Goal: Task Accomplishment & Management: Manage account settings

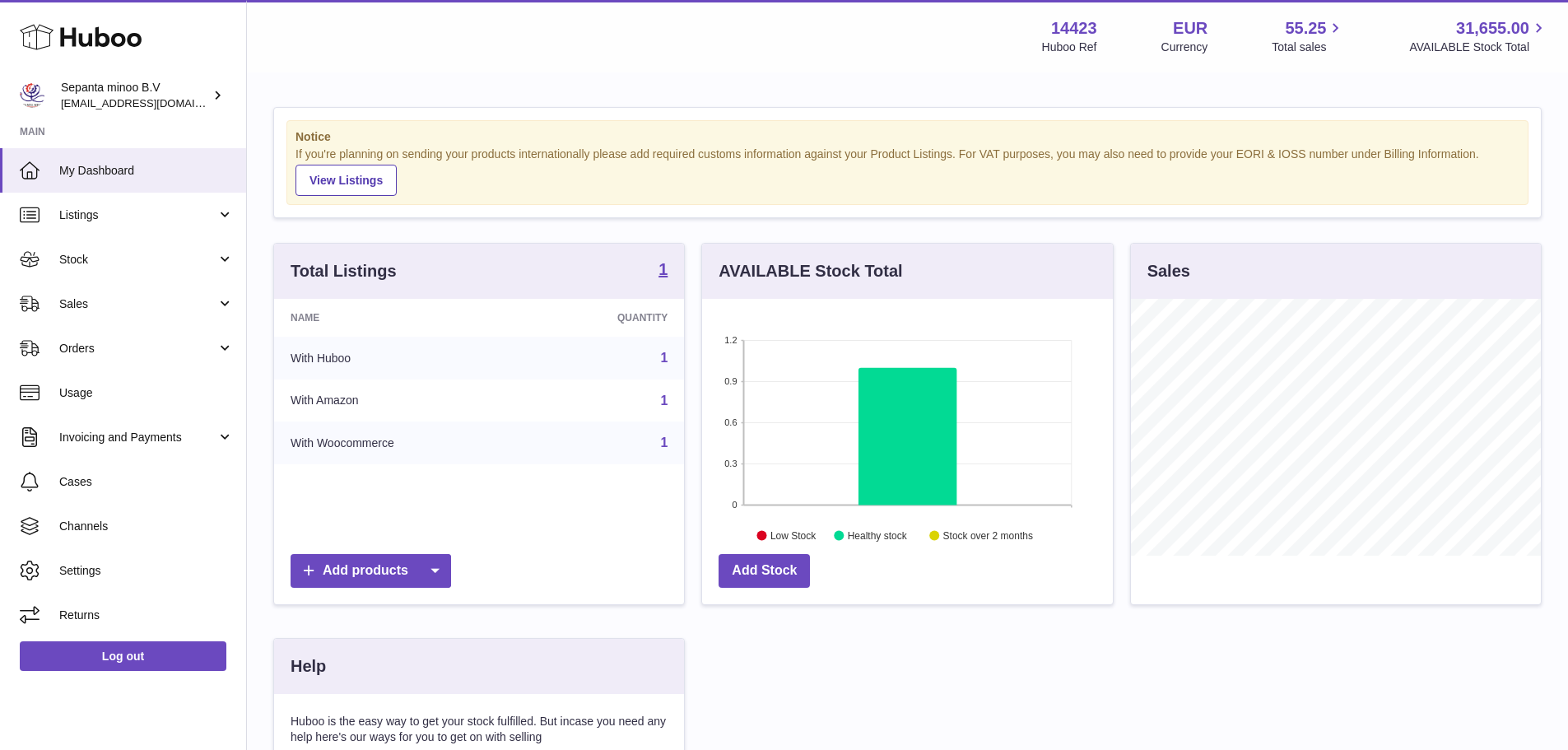
scroll to position [257, 415]
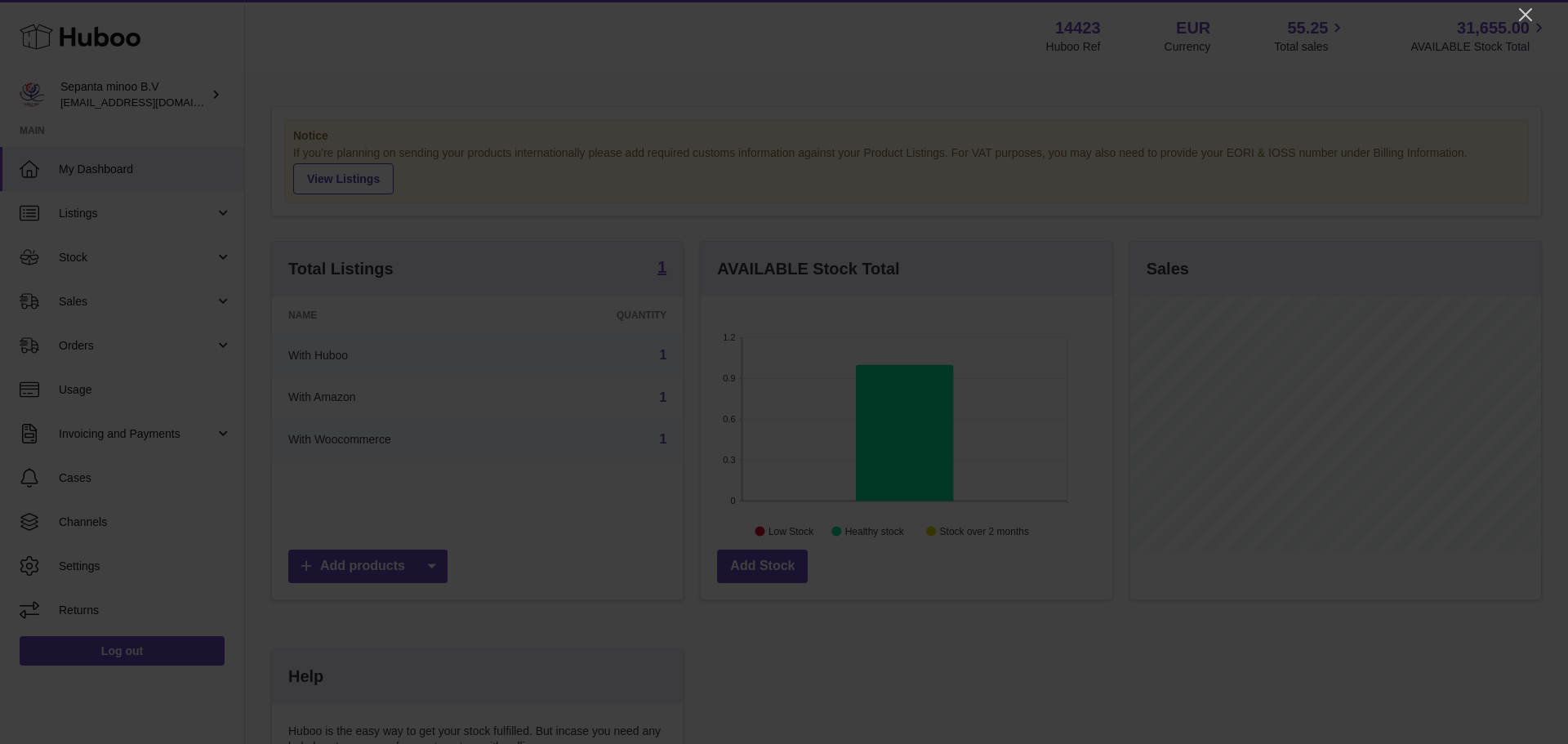
drag, startPoint x: 1524, startPoint y: 9, endPoint x: 1499, endPoint y: 28, distance: 31.4
click at [1524, 9] on icon "Close" at bounding box center [1525, 15] width 19 height 19
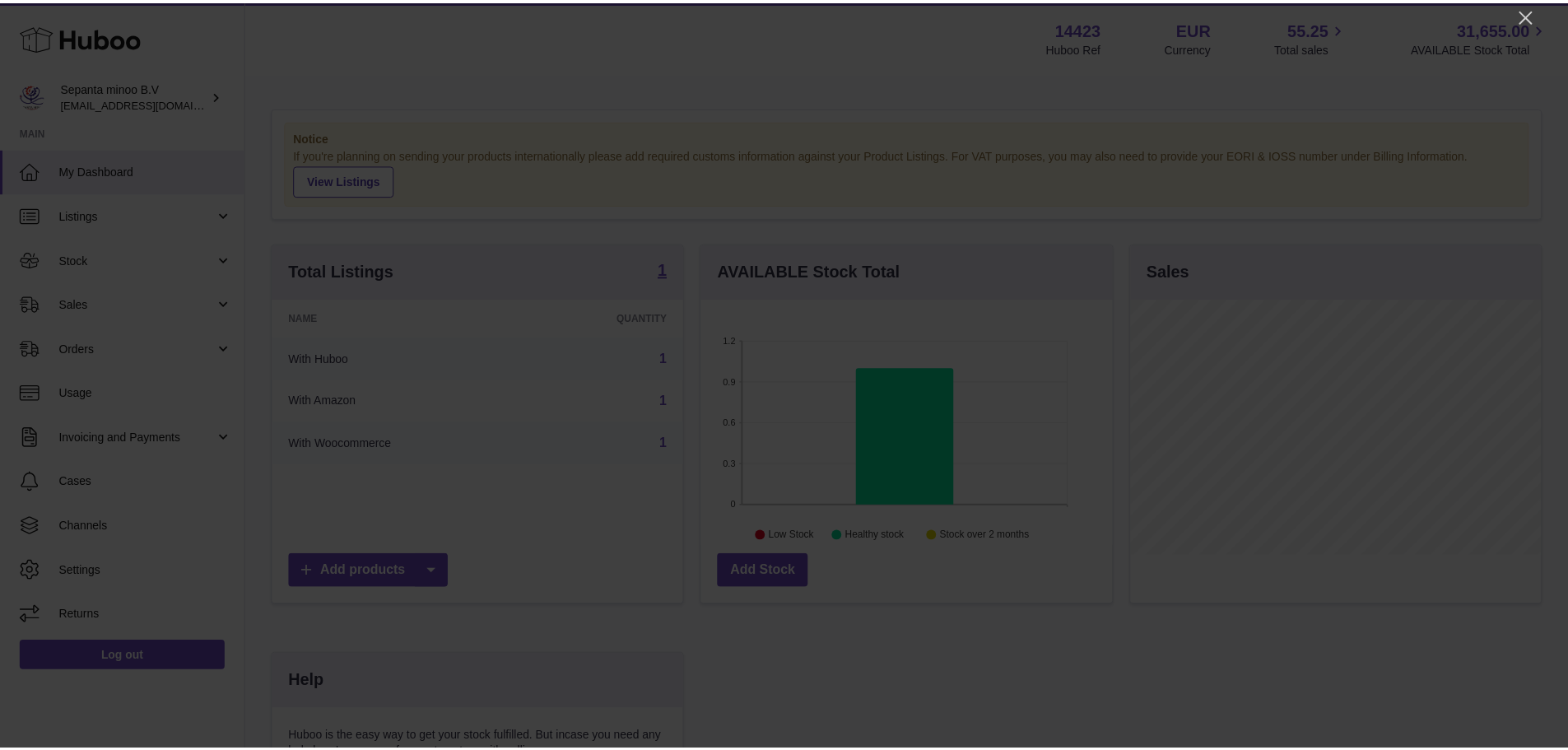
scroll to position [822606, 822777]
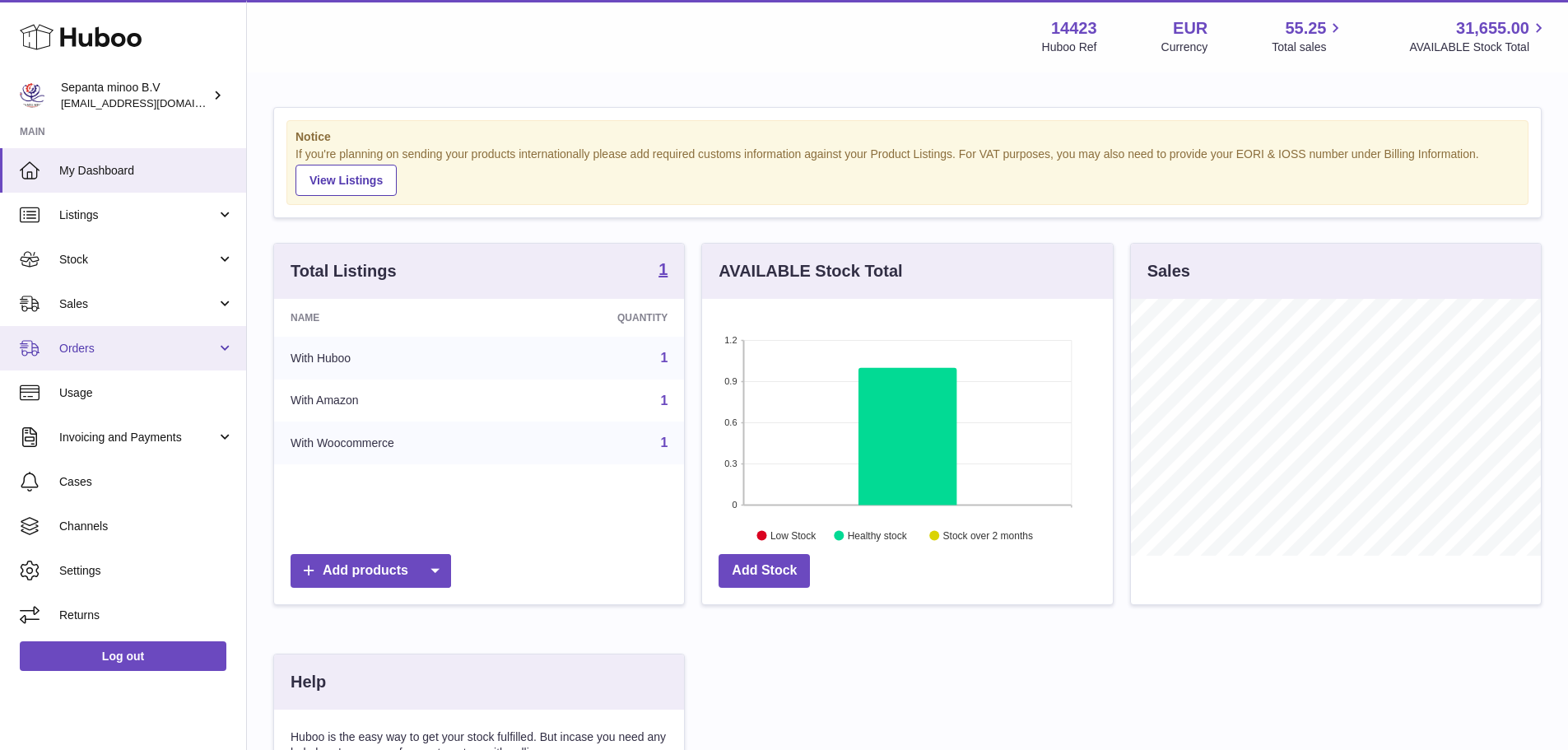
click at [112, 358] on link "Orders" at bounding box center [123, 349] width 246 height 45
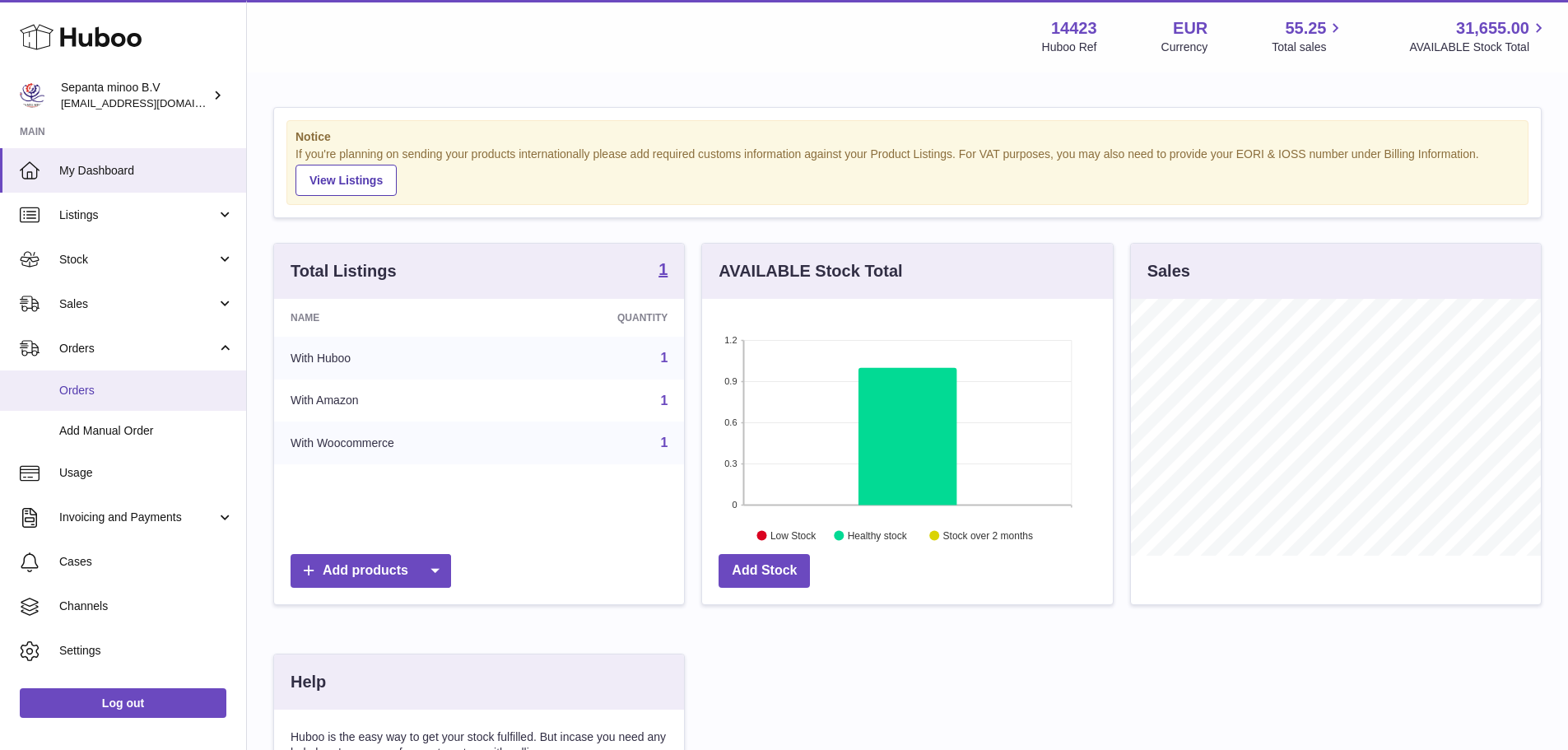
click at [119, 385] on span "Orders" at bounding box center [147, 391] width 175 height 16
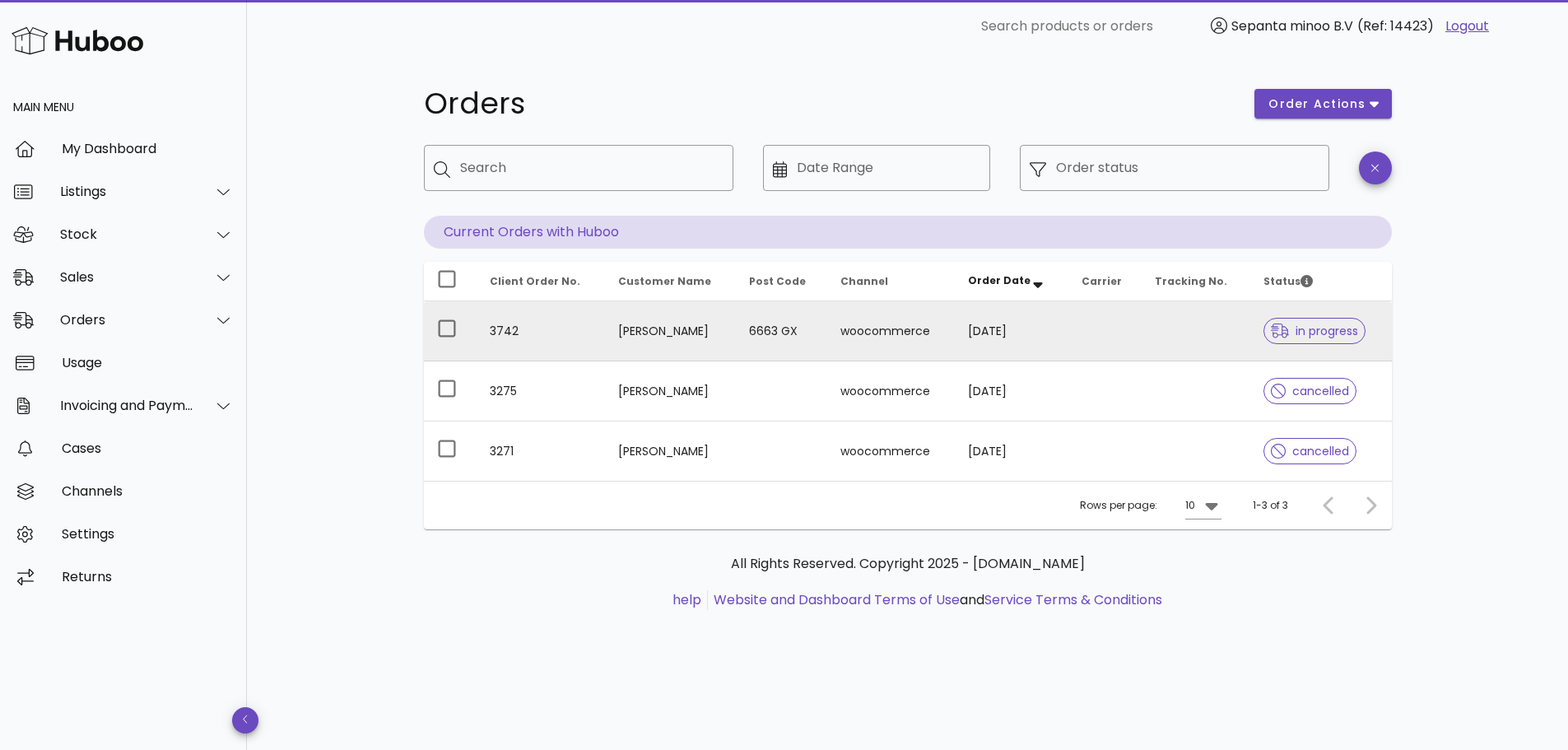
click at [730, 339] on td "[PERSON_NAME]" at bounding box center [670, 331] width 131 height 61
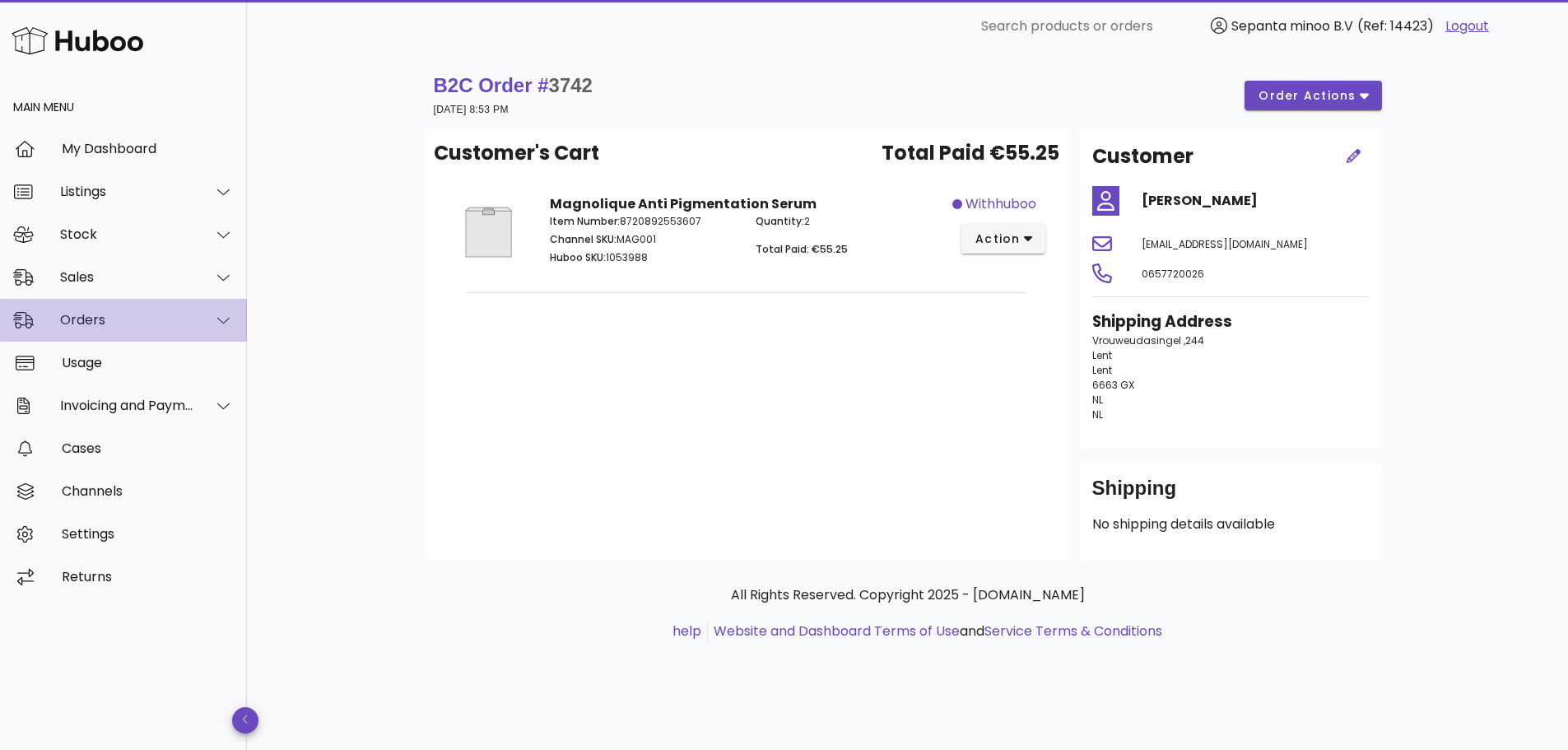
click at [109, 330] on div "Orders" at bounding box center [123, 320] width 247 height 43
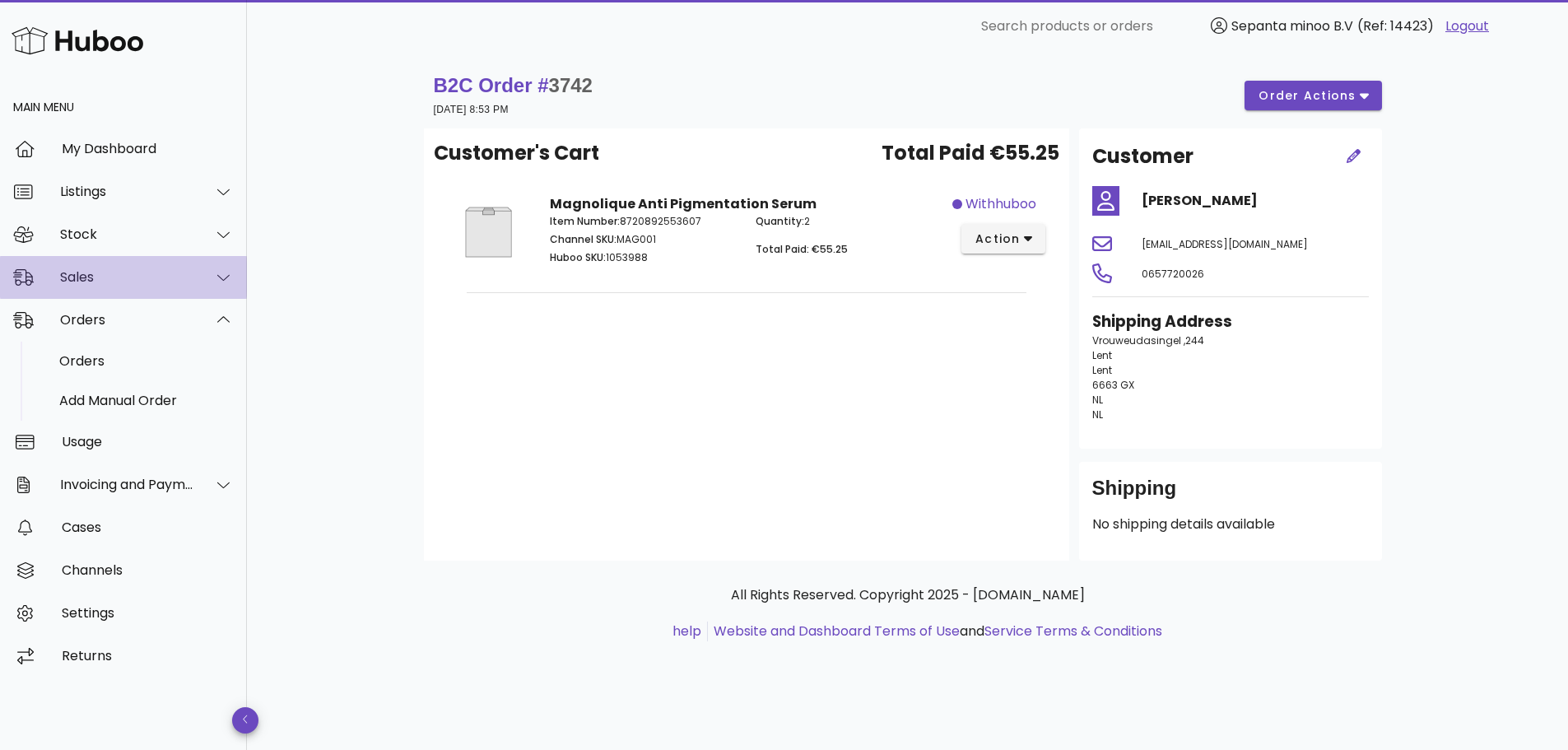
click at [97, 281] on div "Sales" at bounding box center [127, 277] width 134 height 16
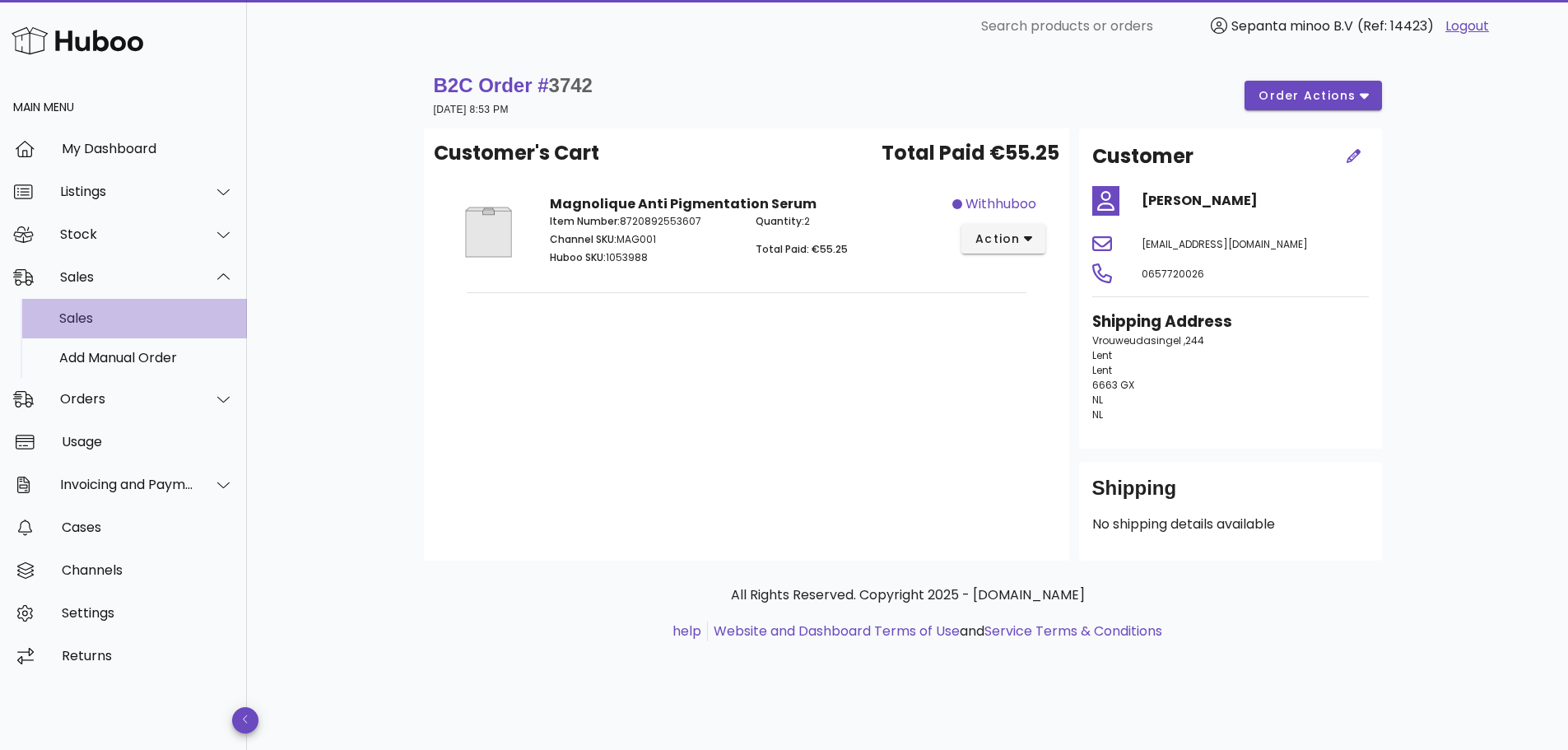
click at [102, 324] on div "Sales" at bounding box center [147, 318] width 175 height 16
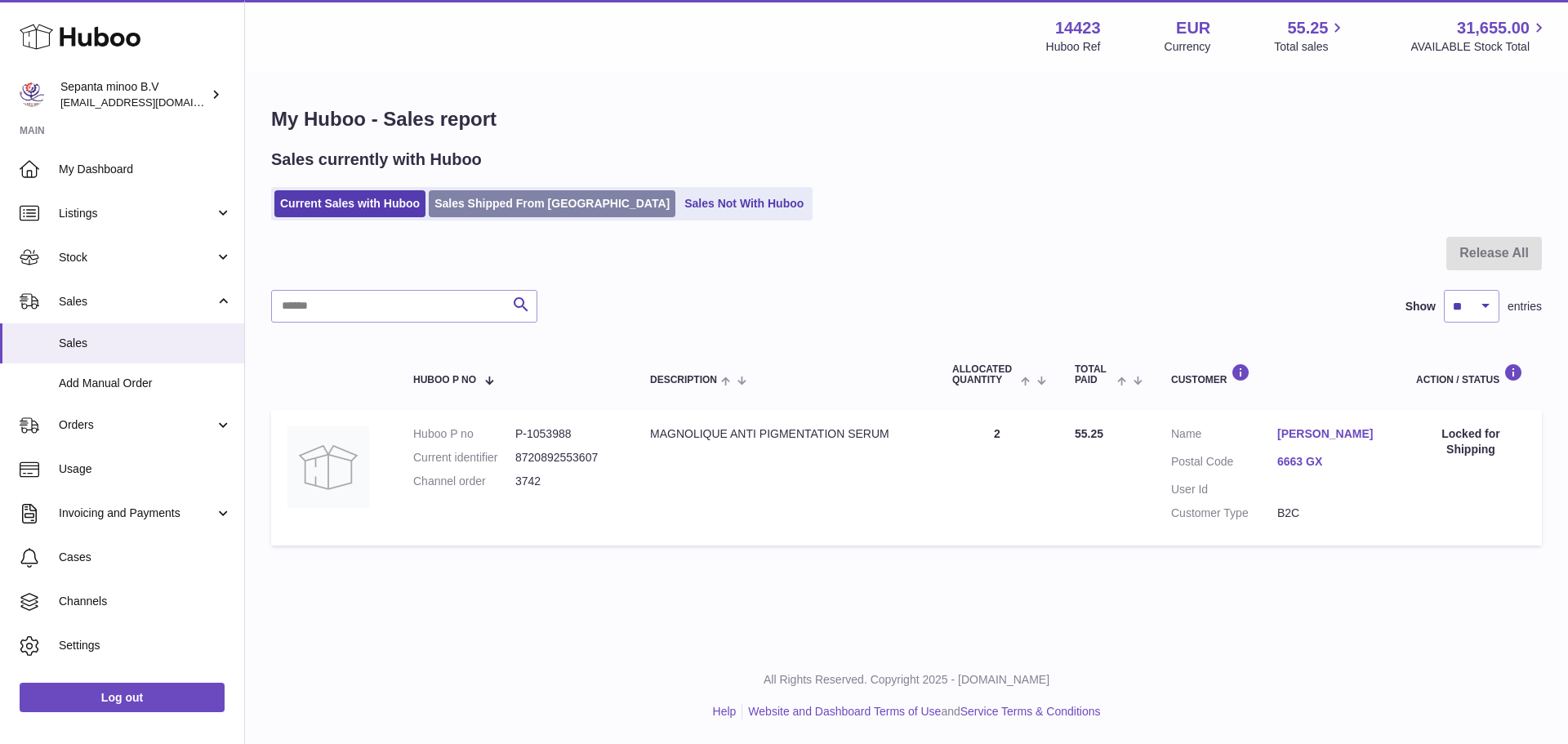
click at [515, 206] on link "Sales Shipped From [GEOGRAPHIC_DATA]" at bounding box center [551, 203] width 246 height 27
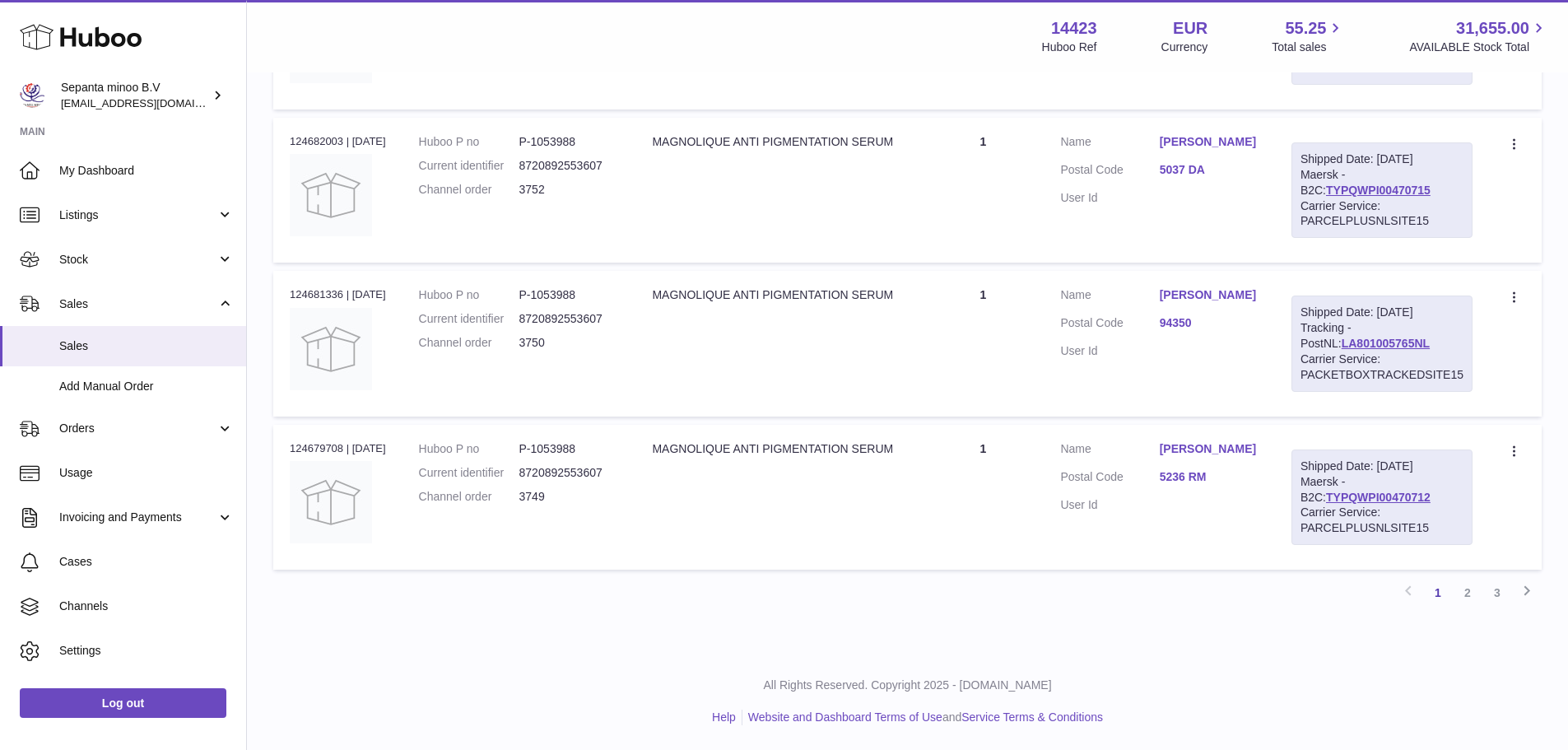
scroll to position [1420, 0]
click at [97, 483] on link "Usage" at bounding box center [123, 474] width 246 height 45
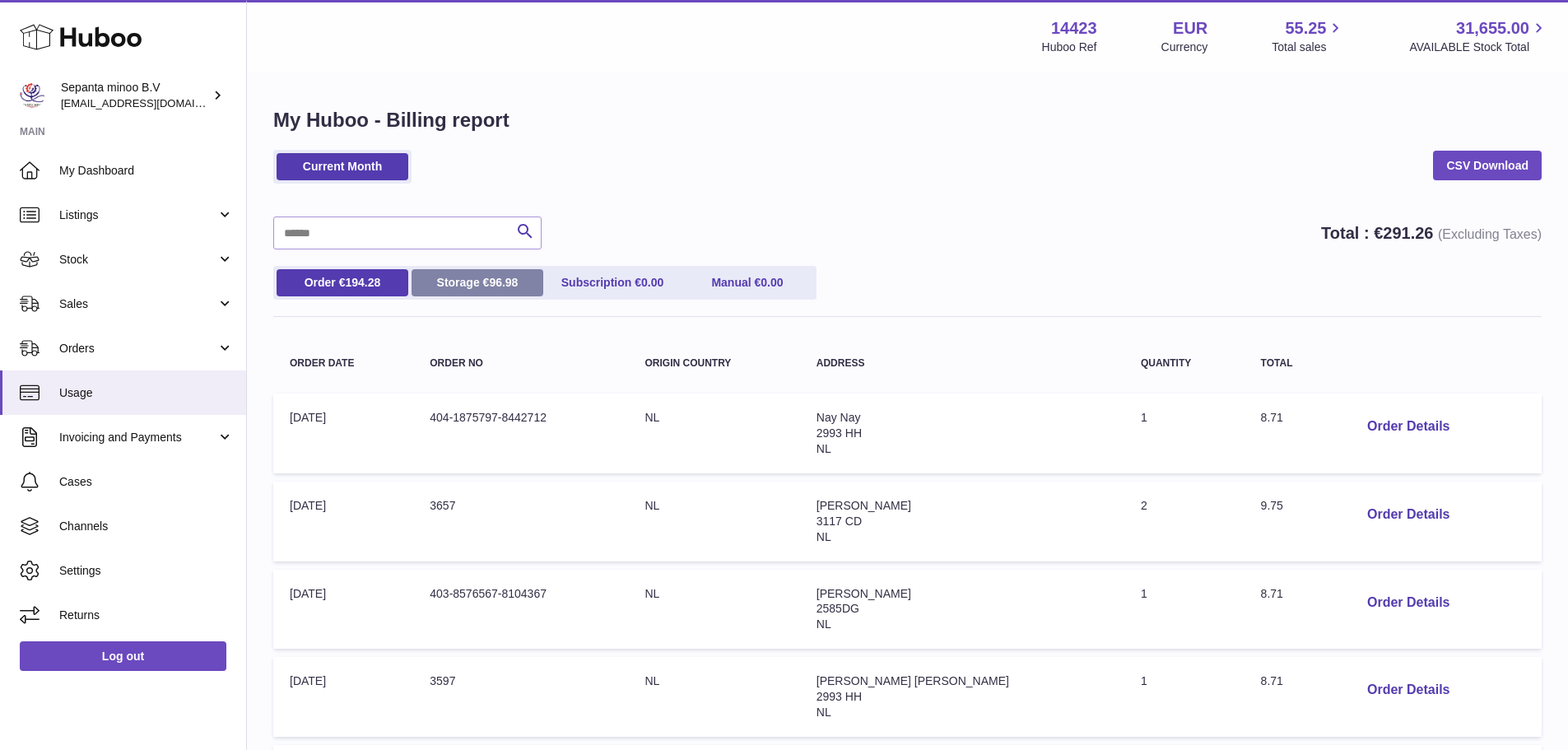
click at [486, 275] on link "Storage € 96.98" at bounding box center [477, 283] width 132 height 27
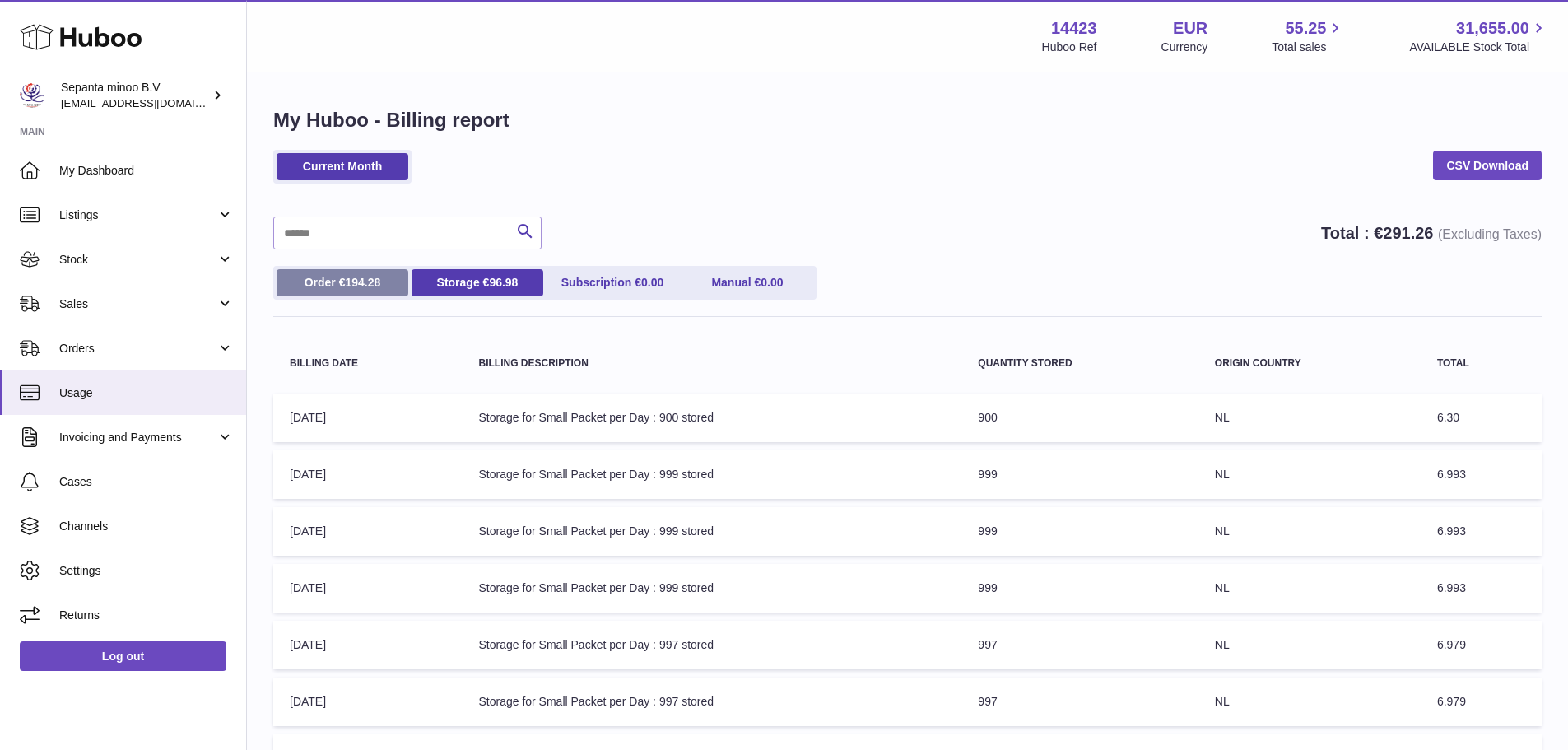
click at [340, 284] on link "Order € 194.28" at bounding box center [342, 283] width 132 height 27
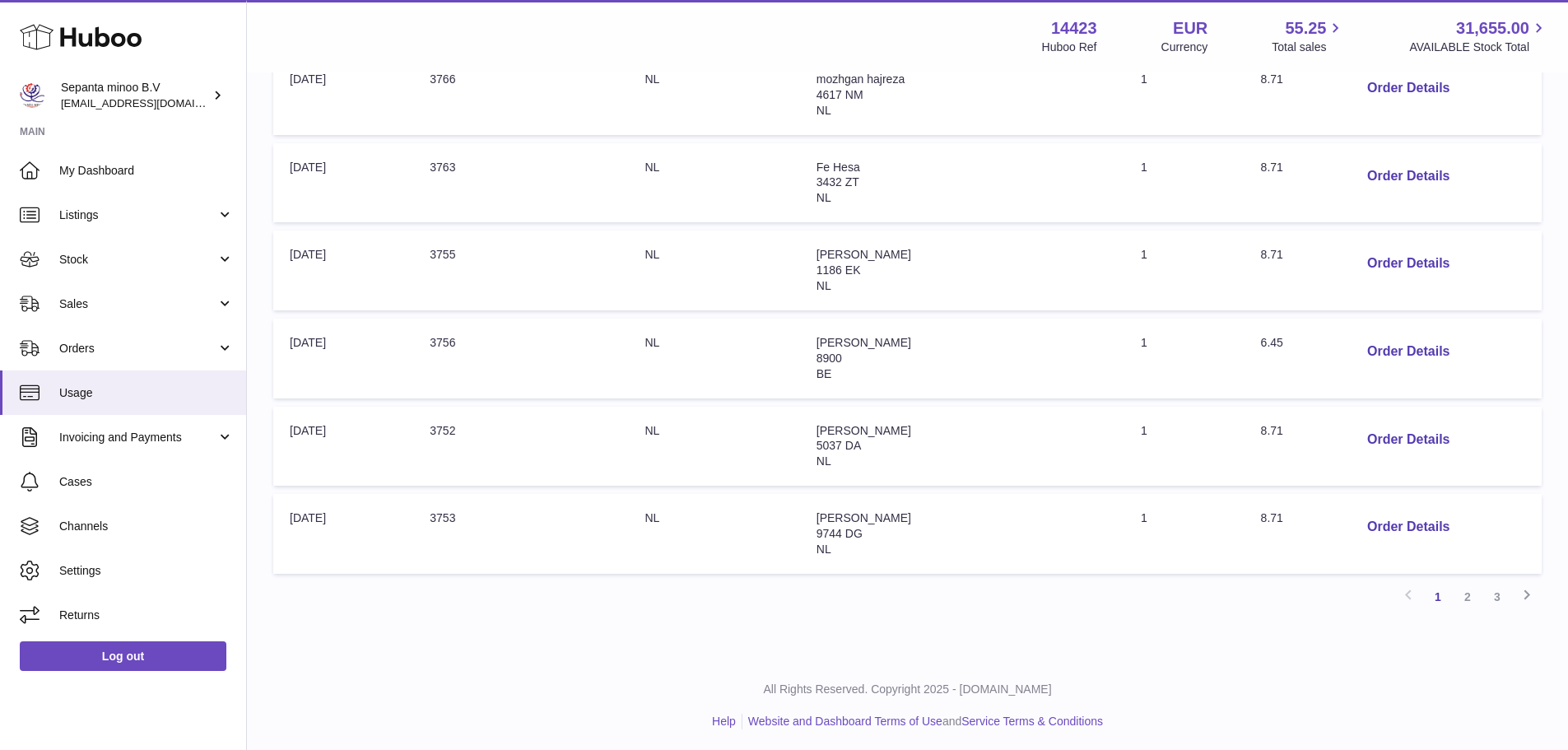
scroll to position [693, 0]
click at [1452, 353] on button "Order Details" at bounding box center [1408, 348] width 108 height 34
click at [1282, 597] on div at bounding box center [784, 375] width 1568 height 750
click at [1491, 589] on link "3" at bounding box center [1498, 593] width 29 height 29
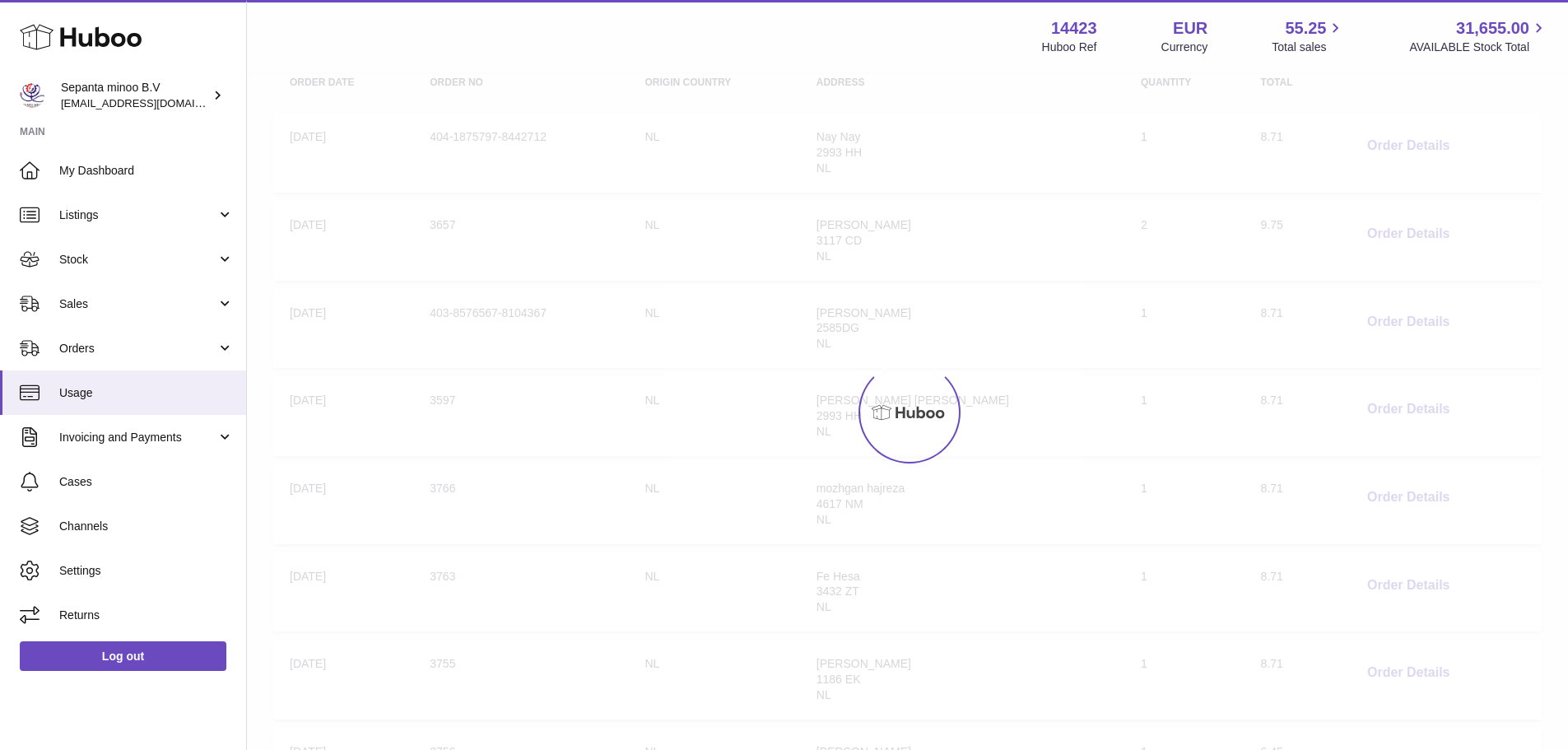
scroll to position [74, 0]
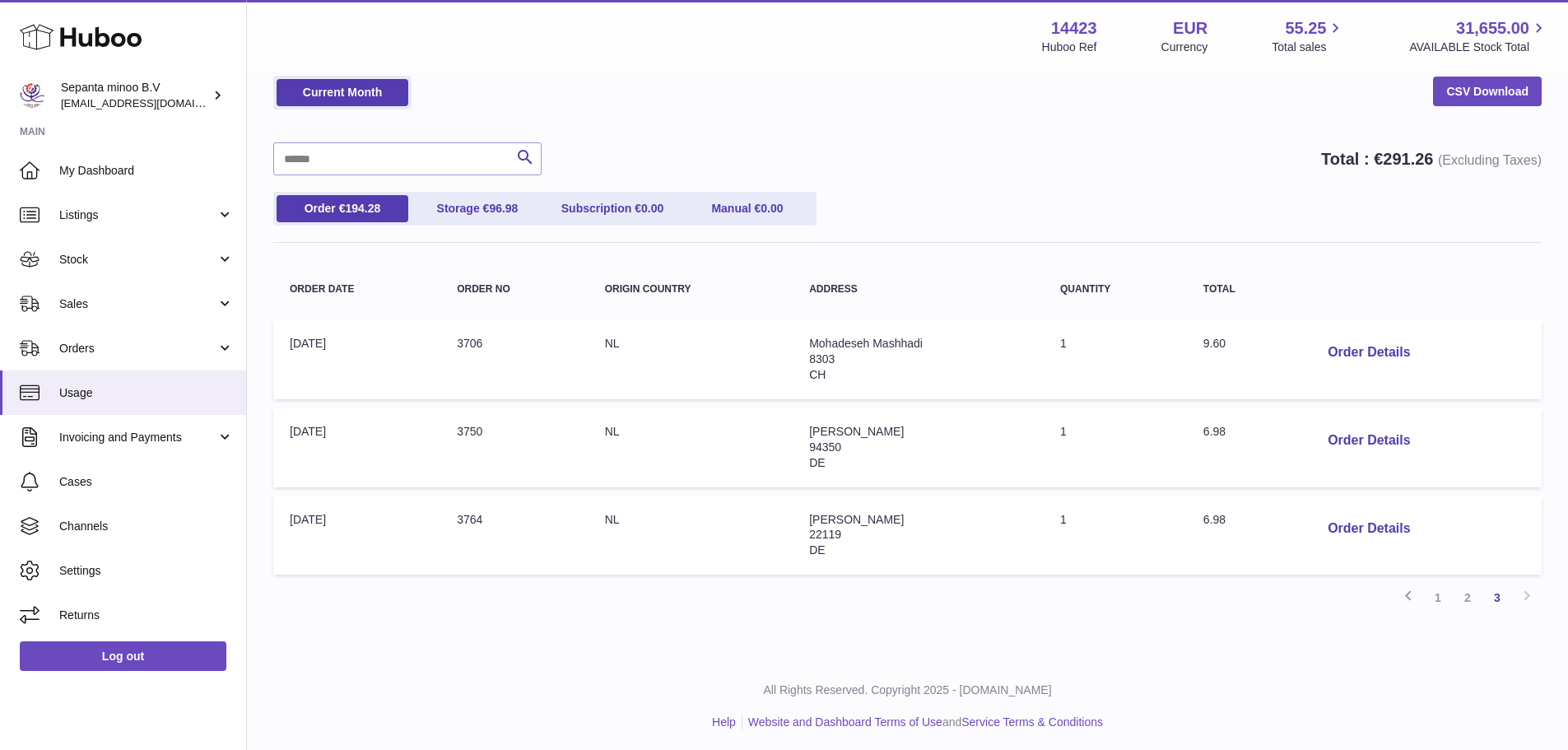
click at [1359, 417] on td "Order Details" at bounding box center [1420, 447] width 243 height 80
click at [1358, 432] on button "Order Details" at bounding box center [1369, 440] width 108 height 34
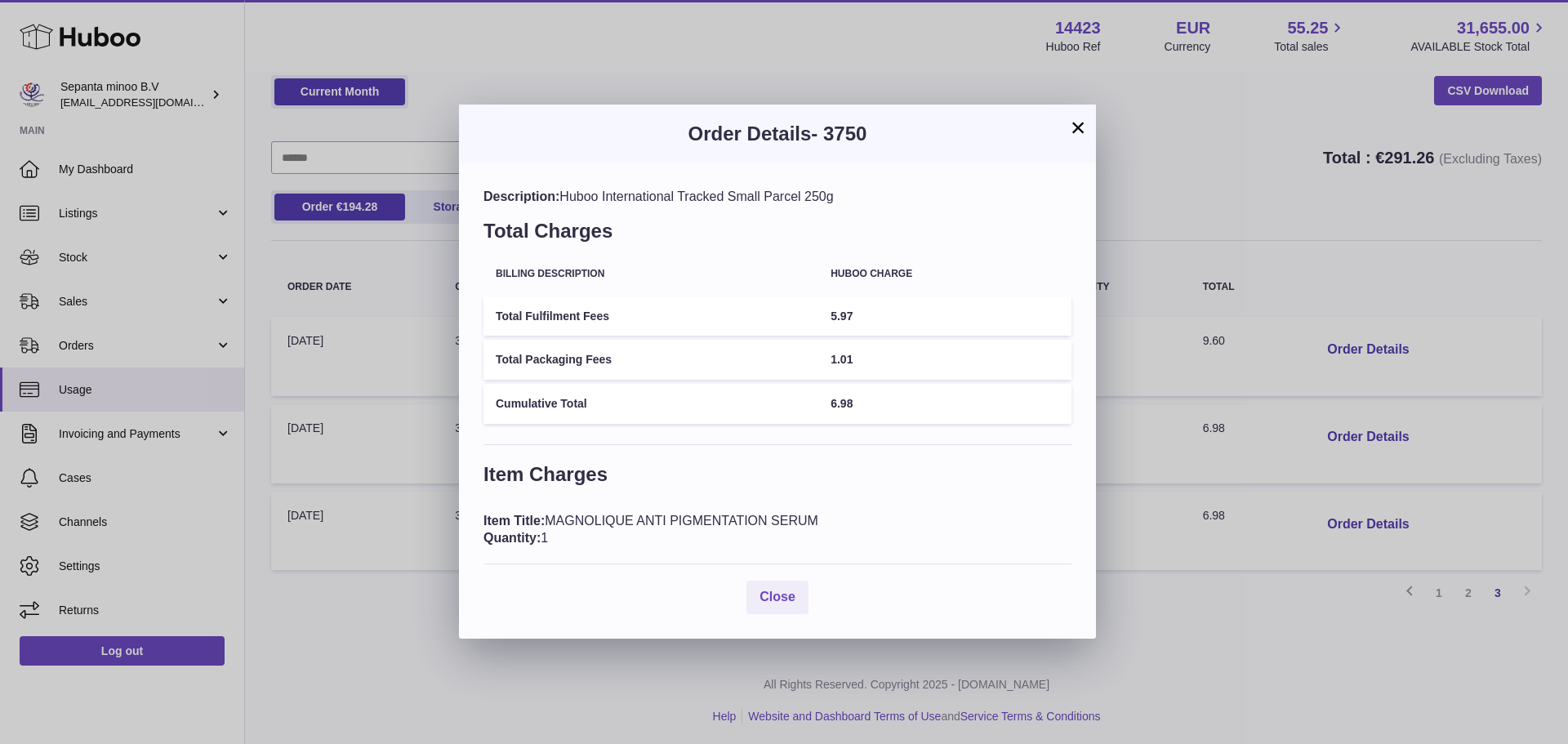
click at [1178, 189] on div "× Order Details - 3750 Description: Huboo International Tracked Small Parcel 25…" at bounding box center [784, 372] width 1568 height 744
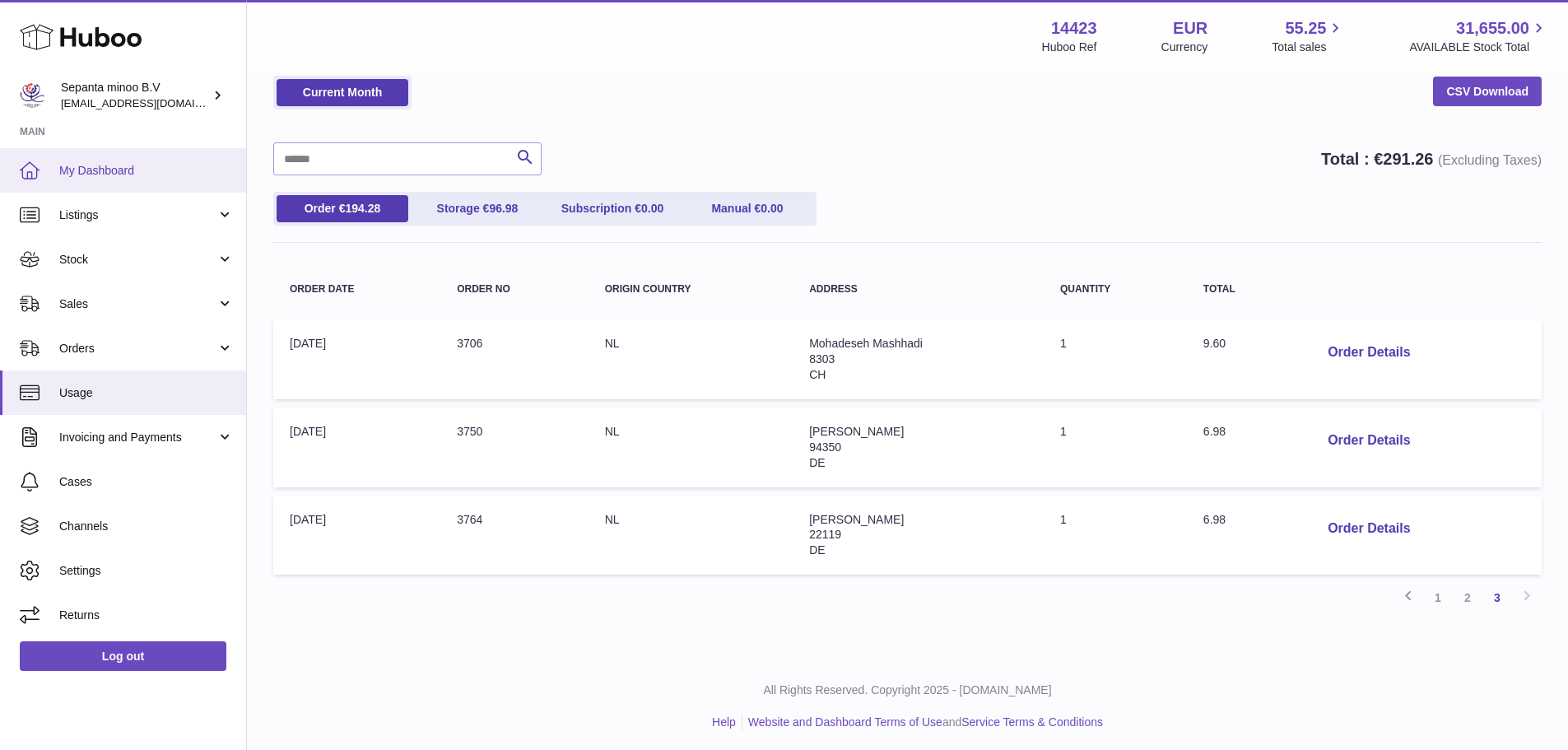
click at [174, 176] on span "My Dashboard" at bounding box center [147, 171] width 175 height 16
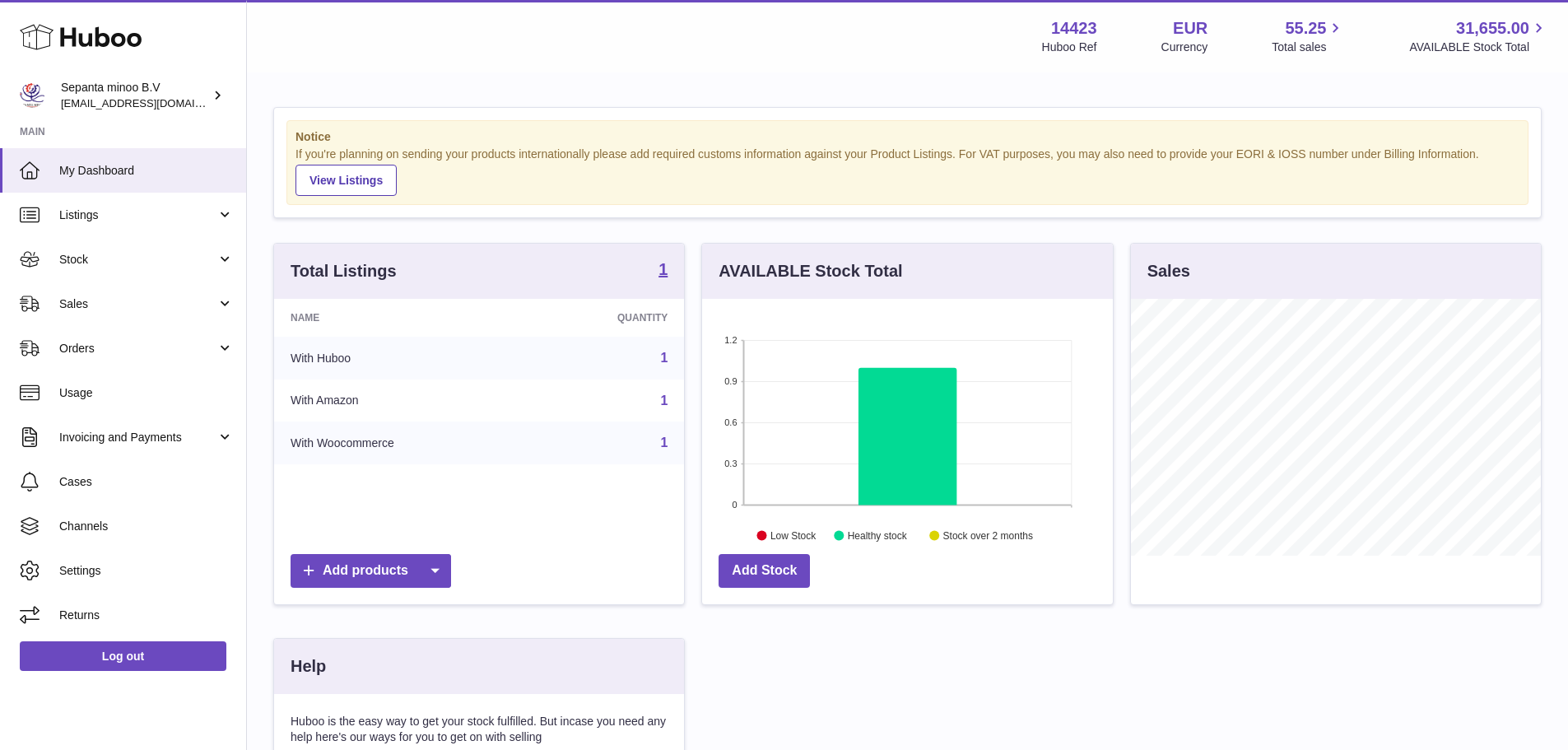
scroll to position [257, 410]
